Goal: Task Accomplishment & Management: Manage account settings

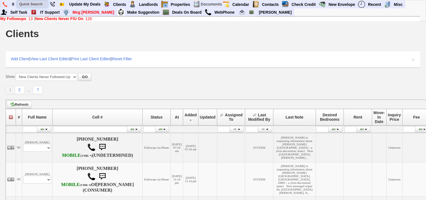
click at [38, 3] on input "text" at bounding box center [32, 4] width 31 height 7
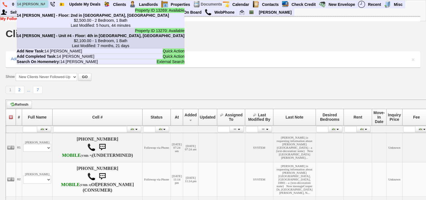
type input "14 coyle"
click at [48, 35] on b "14 Coyle Pl - Unit #4 - Floor: 4th in Yonkers, NY" at bounding box center [101, 36] width 168 height 4
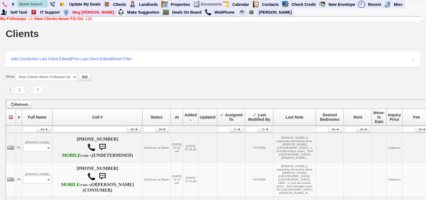
click at [75, 19] on b "New Clients Never F/U On" at bounding box center [59, 18] width 48 height 4
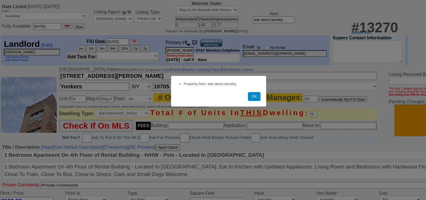
click at [256, 99] on button "OK" at bounding box center [254, 96] width 13 height 9
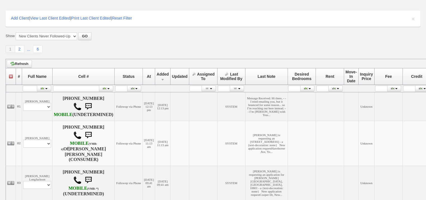
scroll to position [45, 0]
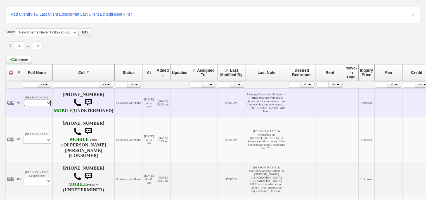
drag, startPoint x: 33, startPoint y: 104, endPoint x: 32, endPoint y: 109, distance: 5.7
click at [33, 104] on select "Profile Edit Print Email Externally (Will Not Be Tracked In CRM) Closed Deals" at bounding box center [37, 103] width 28 height 8
select select "ChangeURL,/crm/custom/edit_client_form.php?redirect=%2Fcrm%2Fclients.php&id=167…"
click at [23, 102] on select "Profile Edit Print Email Externally (Will Not Be Tracked In CRM) Closed Deals" at bounding box center [37, 103] width 28 height 8
select select
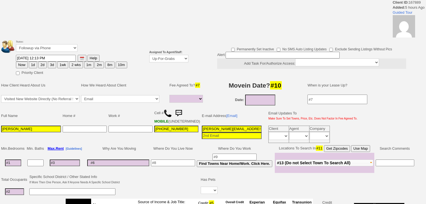
select select
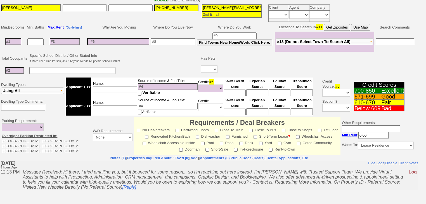
scroll to position [179, 0]
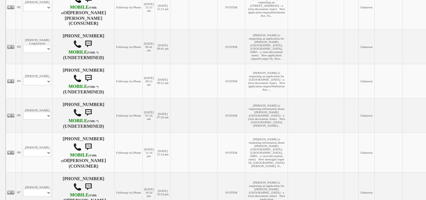
scroll to position [179, 0]
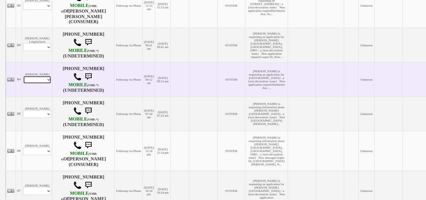
click at [42, 84] on select "Profile Edit Print Email Externally (Will Not Be Tracked In CRM) Closed Deals" at bounding box center [37, 80] width 28 height 8
select select "ChangeURL,/crm/custom/edit_client_form.php?redirect=%2Fcrm%2Fclients.php&id=167…"
click at [23, 83] on select "Profile Edit Print Email Externally (Will Not Be Tracked In CRM) Closed Deals" at bounding box center [37, 80] width 28 height 8
select select
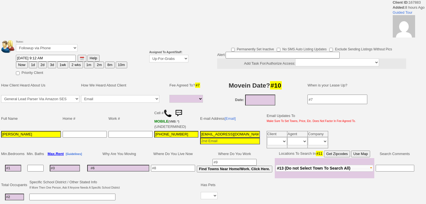
select select
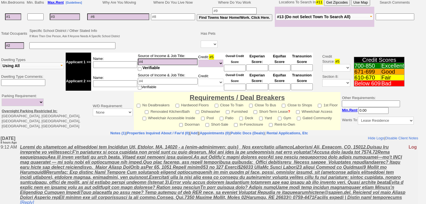
scroll to position [157, 0]
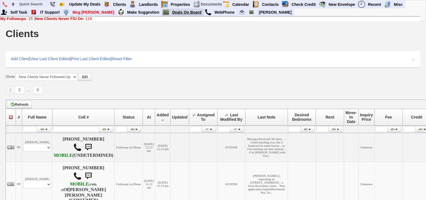
click at [170, 13] on link "Deals On Board" at bounding box center [187, 12] width 34 height 7
click at [35, 4] on input "text" at bounding box center [32, 4] width 31 height 7
paste input "650) 906-7224"
type input "650) 906-7224"
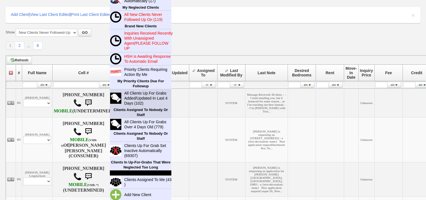
scroll to position [45, 0]
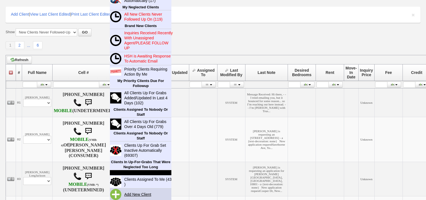
click at [131, 193] on link "Add New Client" at bounding box center [140, 194] width 36 height 7
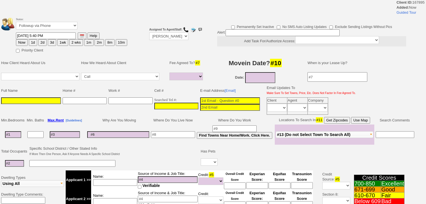
select select
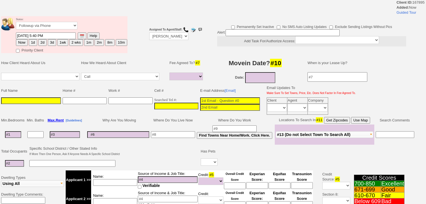
click at [155, 104] on input at bounding box center [176, 106] width 44 height 7
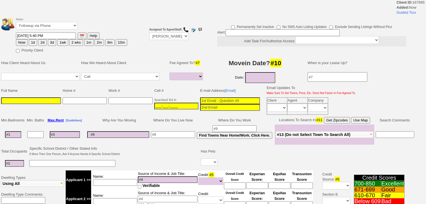
paste input "650-906-7224"
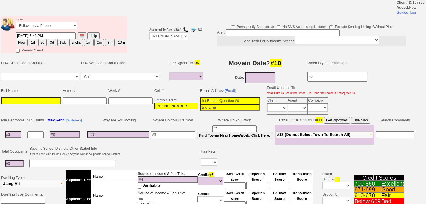
type input "650-906-7224"
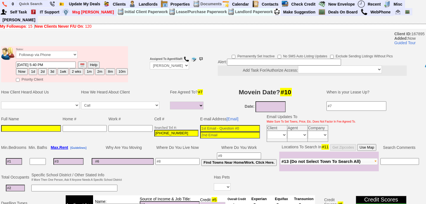
click at [40, 46] on td "Status: Followup via Phone Followup via Email Followup When Section 8 Property …" at bounding box center [72, 53] width 112 height 15
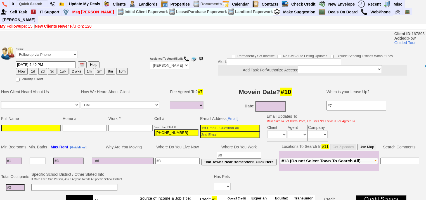
drag, startPoint x: 41, startPoint y: 64, endPoint x: 28, endPoint y: 74, distance: 16.2
click at [37, 66] on td "09/13/2025 5:40 PM Help Now 1d 2d 3d 1wk 2 wks" at bounding box center [72, 68] width 112 height 14
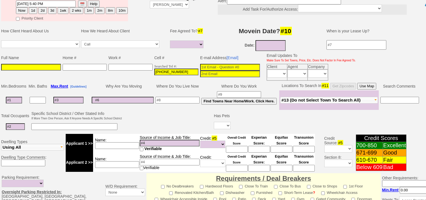
scroll to position [45, 0]
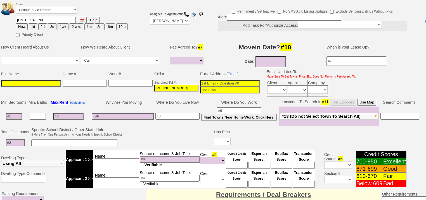
click at [44, 23] on button "2d" at bounding box center [42, 26] width 8 height 7
type input "09/15/2025 05:40 PM"
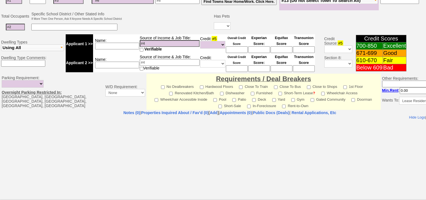
scroll to position [200, 0]
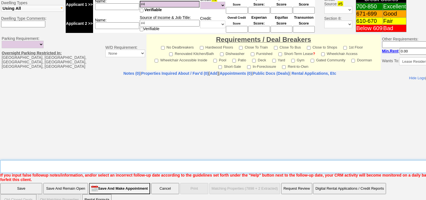
click at [62, 160] on textarea "Insert New Note Here" at bounding box center [231, 166] width 463 height 13
type textarea "f"
drag, startPoint x: 35, startPoint y: 178, endPoint x: 35, endPoint y: 173, distance: 4.5
click at [35, 183] on input "Save" at bounding box center [21, 188] width 42 height 11
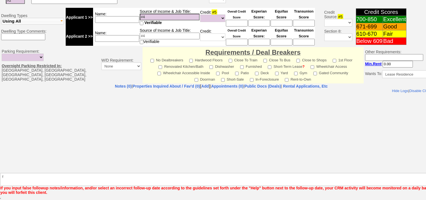
scroll to position [180, 0]
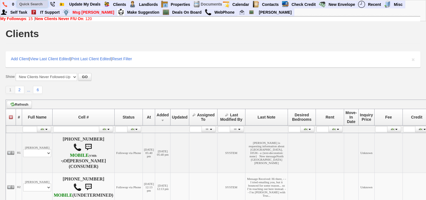
click at [42, 3] on input "text" at bounding box center [32, 4] width 31 height 7
paste input "347) 216-5558"
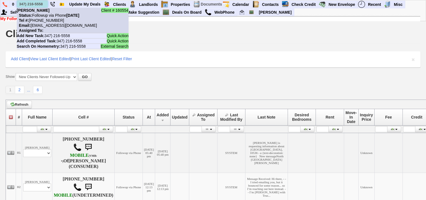
type input "347) 216-5558"
click at [42, 19] on nobr "Tel #: 347-216-5558" at bounding box center [40, 20] width 47 height 4
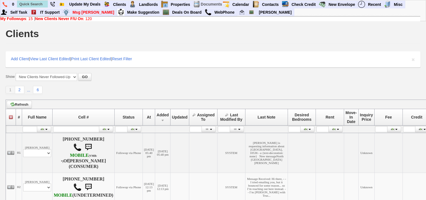
click at [85, 18] on link "New Clients Never F/U On : 120" at bounding box center [63, 18] width 57 height 4
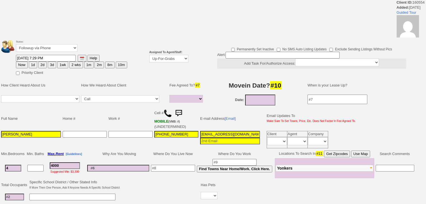
select select
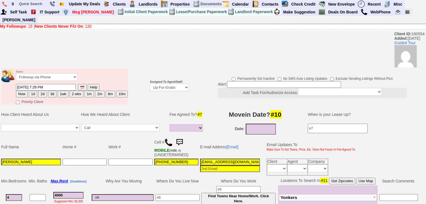
drag, startPoint x: 180, startPoint y: 54, endPoint x: 180, endPoint y: 58, distance: 3.9
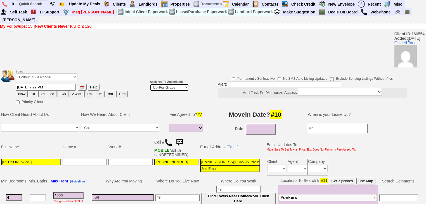
click at [180, 84] on select "Up-For-Grabs ***** STAFF ***** Bob Bruno 914-419-3579 Cristy Liberto 914-486-10…" at bounding box center [169, 88] width 39 height 8
select select "227"
click at [150, 84] on select "Up-For-Grabs ***** STAFF ***** Bob Bruno 914-419-3579 Cristy Liberto 914-486-10…" at bounding box center [169, 88] width 39 height 8
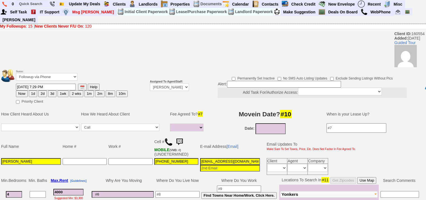
click at [42, 91] on button "2d" at bounding box center [42, 94] width 8 height 7
type input "09/15/2025 05:41 PM"
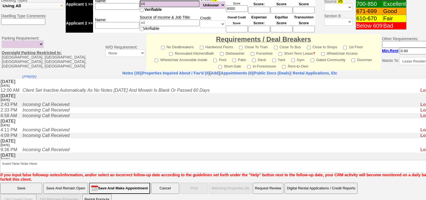
scroll to position [157, 0]
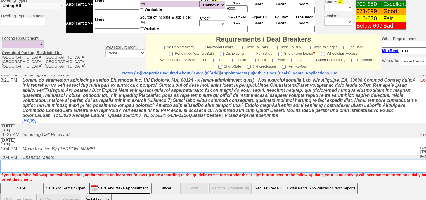
click at [103, 160] on textarea "Insert New Note Here" at bounding box center [231, 166] width 463 height 13
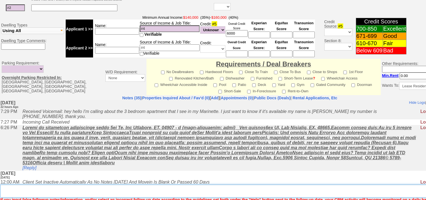
scroll to position [238, 0]
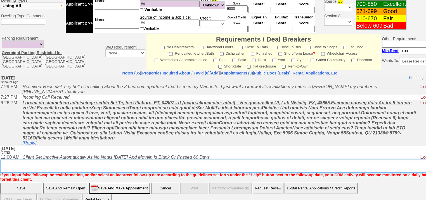
click at [100, 160] on textarea "Insert New Note Here" at bounding box center [231, 166] width 463 height 13
type textarea "f"
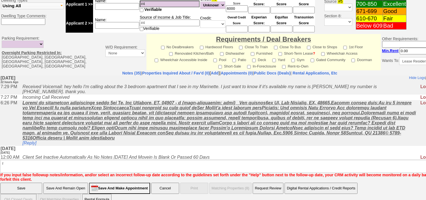
click at [36, 183] on input "Save" at bounding box center [21, 188] width 42 height 11
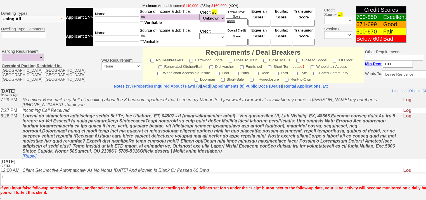
scroll to position [218, 0]
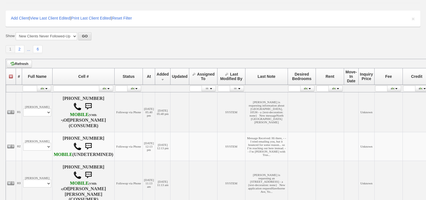
scroll to position [45, 0]
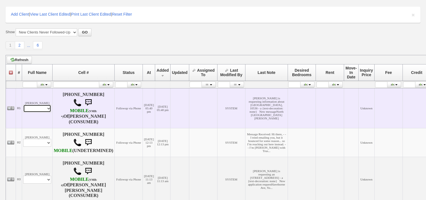
click at [35, 112] on select "Profile Edit Print Email Externally (Will Not Be Tracked In CRM) Closed Deals" at bounding box center [37, 109] width 28 height 8
select select "ChangeURL,/crm/custom/edit_client_form.php?redirect=%2Fcrm%2Fclients.php&id=167…"
click at [23, 105] on select "Profile Edit Print Email Externally (Will Not Be Tracked In CRM) Closed Deals" at bounding box center [37, 109] width 28 height 8
select select
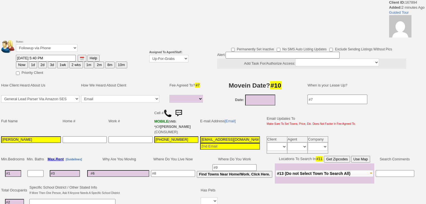
select select
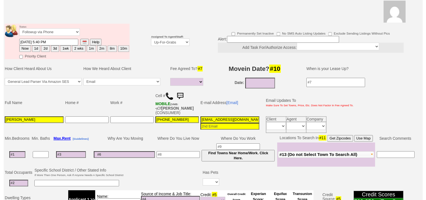
scroll to position [42, 0]
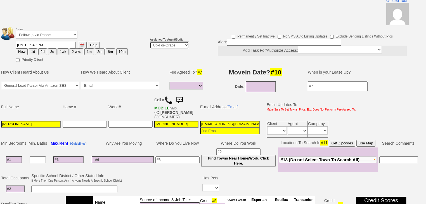
click at [172, 41] on select "Up-For-Grabs ***** STAFF ***** Bob Bruno 914-419-3579 Cristy Liberto 914-486-10…" at bounding box center [169, 45] width 39 height 8
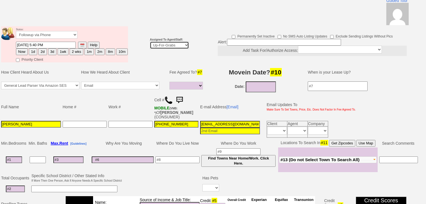
select select "227"
click at [150, 41] on select "Up-For-Grabs ***** STAFF ***** Bob Bruno 914-419-3579 Cristy Liberto 914-486-10…" at bounding box center [169, 45] width 39 height 8
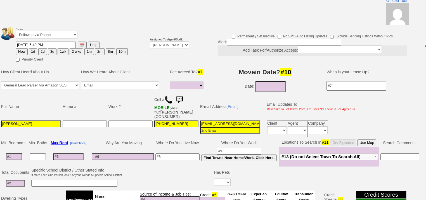
click at [40, 48] on button "2d" at bounding box center [42, 51] width 8 height 7
type input "09/15/2025 05:42 PM"
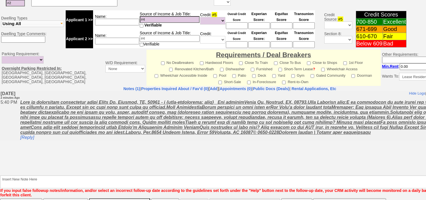
scroll to position [238, 0]
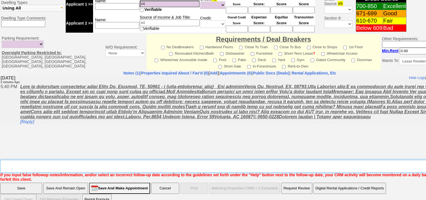
click at [42, 160] on textarea "Insert New Note Here" at bounding box center [231, 166] width 463 height 13
type textarea "f"
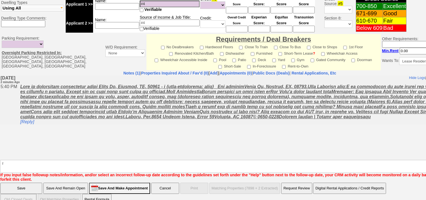
click at [31, 183] on input "Save" at bounding box center [21, 188] width 42 height 11
